Goal: Task Accomplishment & Management: Complete application form

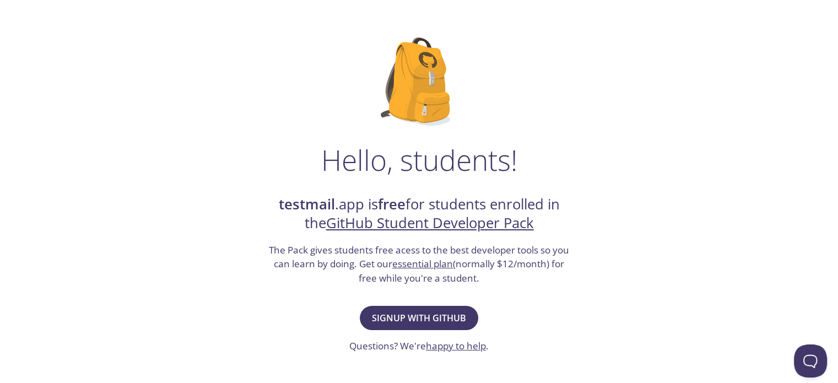
scroll to position [58, 0]
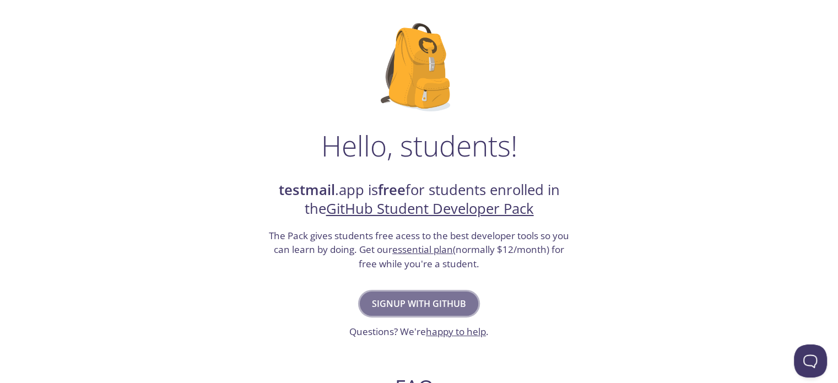
click at [410, 299] on span "Signup with GitHub" at bounding box center [419, 303] width 94 height 15
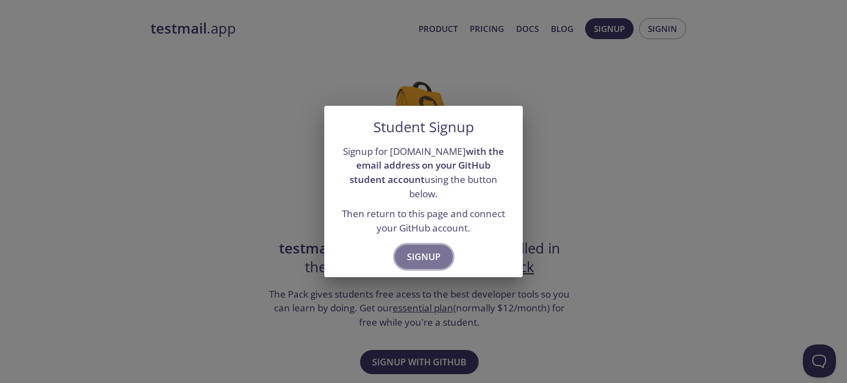
click at [421, 255] on span "Signup" at bounding box center [424, 256] width 34 height 15
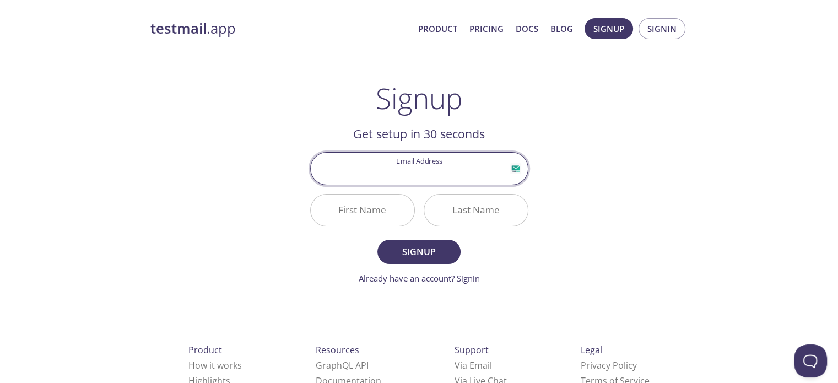
click at [422, 169] on input "Email Address" at bounding box center [419, 168] width 217 height 31
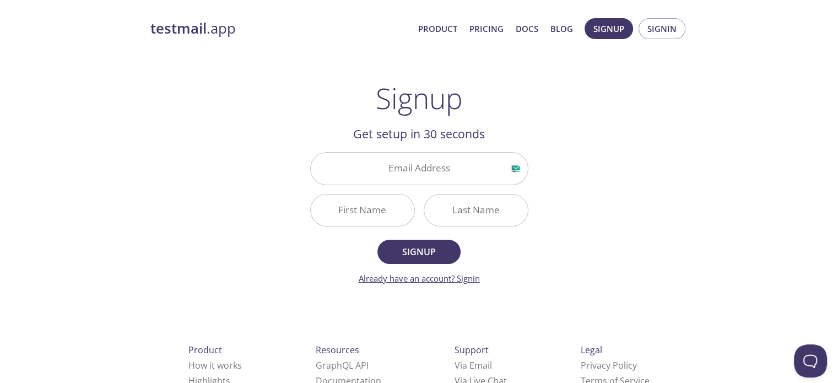
click at [476, 279] on link "Already have an account? Signin" at bounding box center [419, 278] width 121 height 11
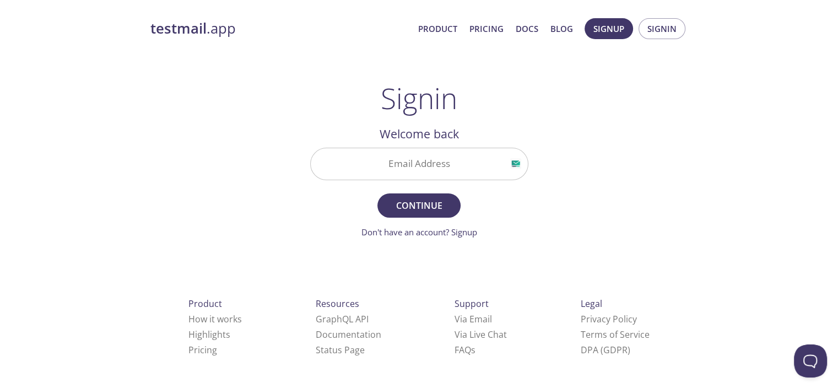
click at [434, 167] on input "Email Address" at bounding box center [419, 163] width 217 height 31
click at [611, 28] on span "Signup" at bounding box center [609, 28] width 31 height 14
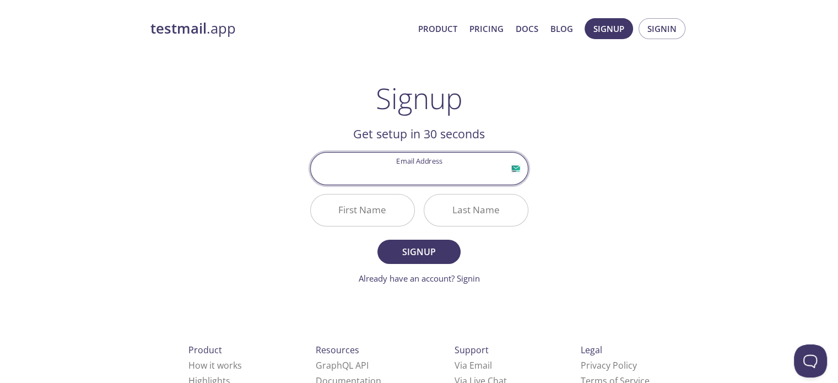
click at [406, 154] on input "Email Address" at bounding box center [419, 168] width 217 height 31
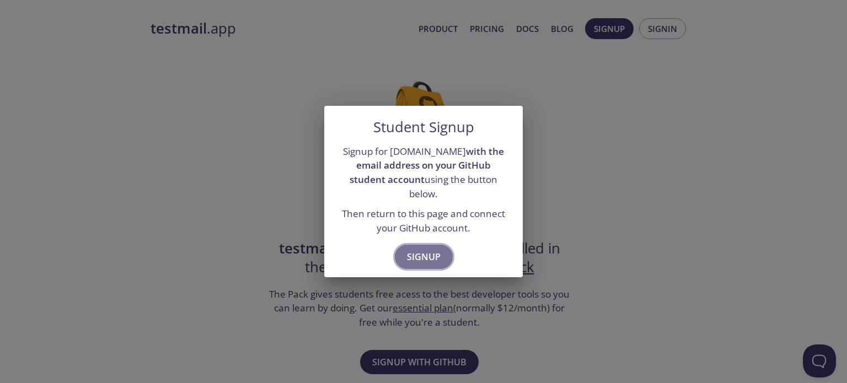
click at [417, 249] on span "Signup" at bounding box center [424, 256] width 34 height 15
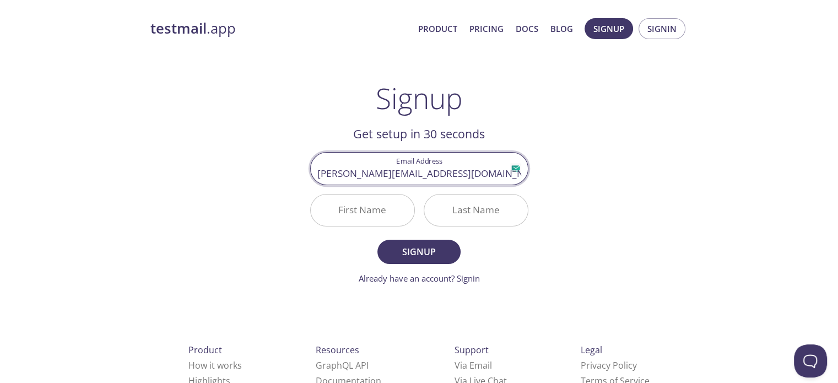
type input "[PERSON_NAME][EMAIL_ADDRESS][DOMAIN_NAME]"
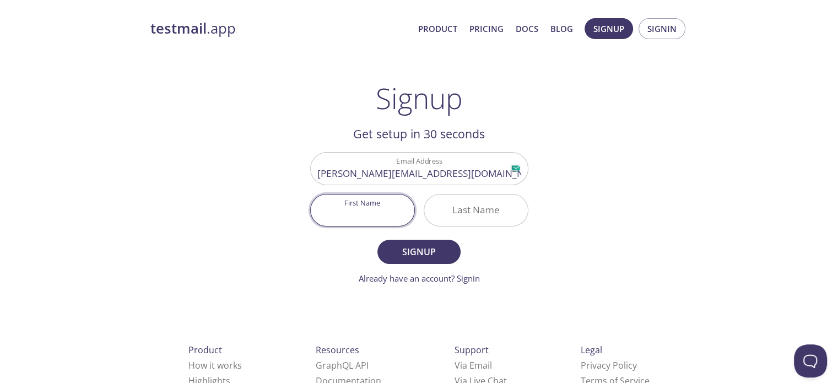
click at [386, 205] on input "First Name" at bounding box center [363, 210] width 104 height 31
type input "[PERSON_NAME]"
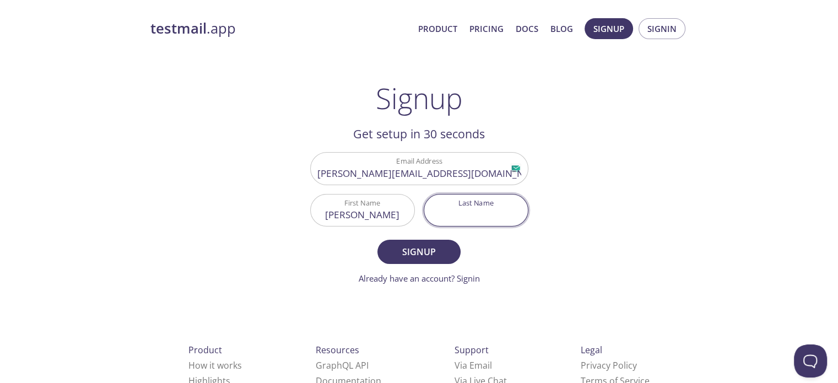
click at [474, 211] on input "Last Name" at bounding box center [476, 210] width 104 height 31
type input "Tripathi"
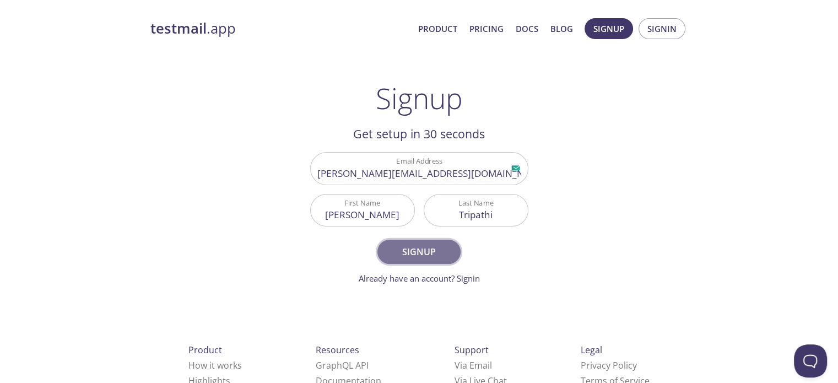
click at [417, 248] on span "Signup" at bounding box center [419, 251] width 58 height 15
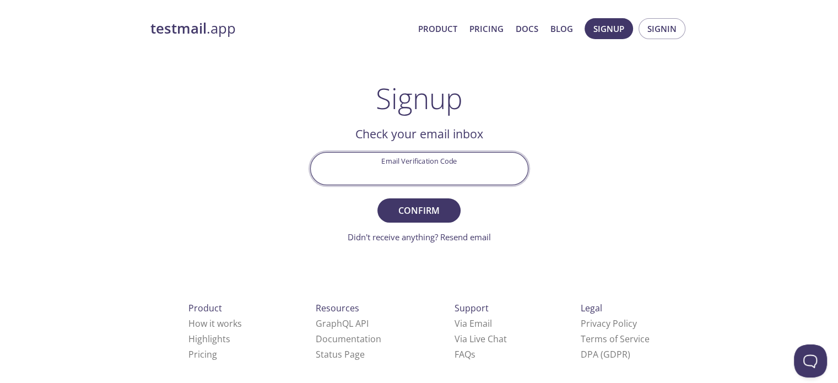
click at [435, 176] on input "Email Verification Code" at bounding box center [419, 168] width 217 height 31
type input "DNFC4CL"
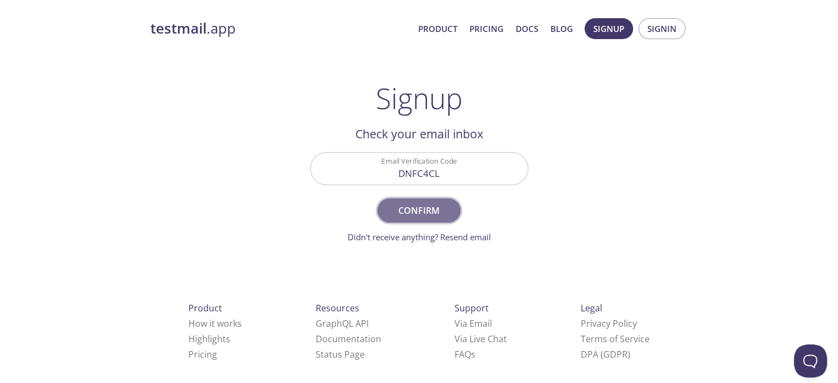
click at [432, 210] on span "Confirm" at bounding box center [419, 210] width 58 height 15
